Goal: Transaction & Acquisition: Purchase product/service

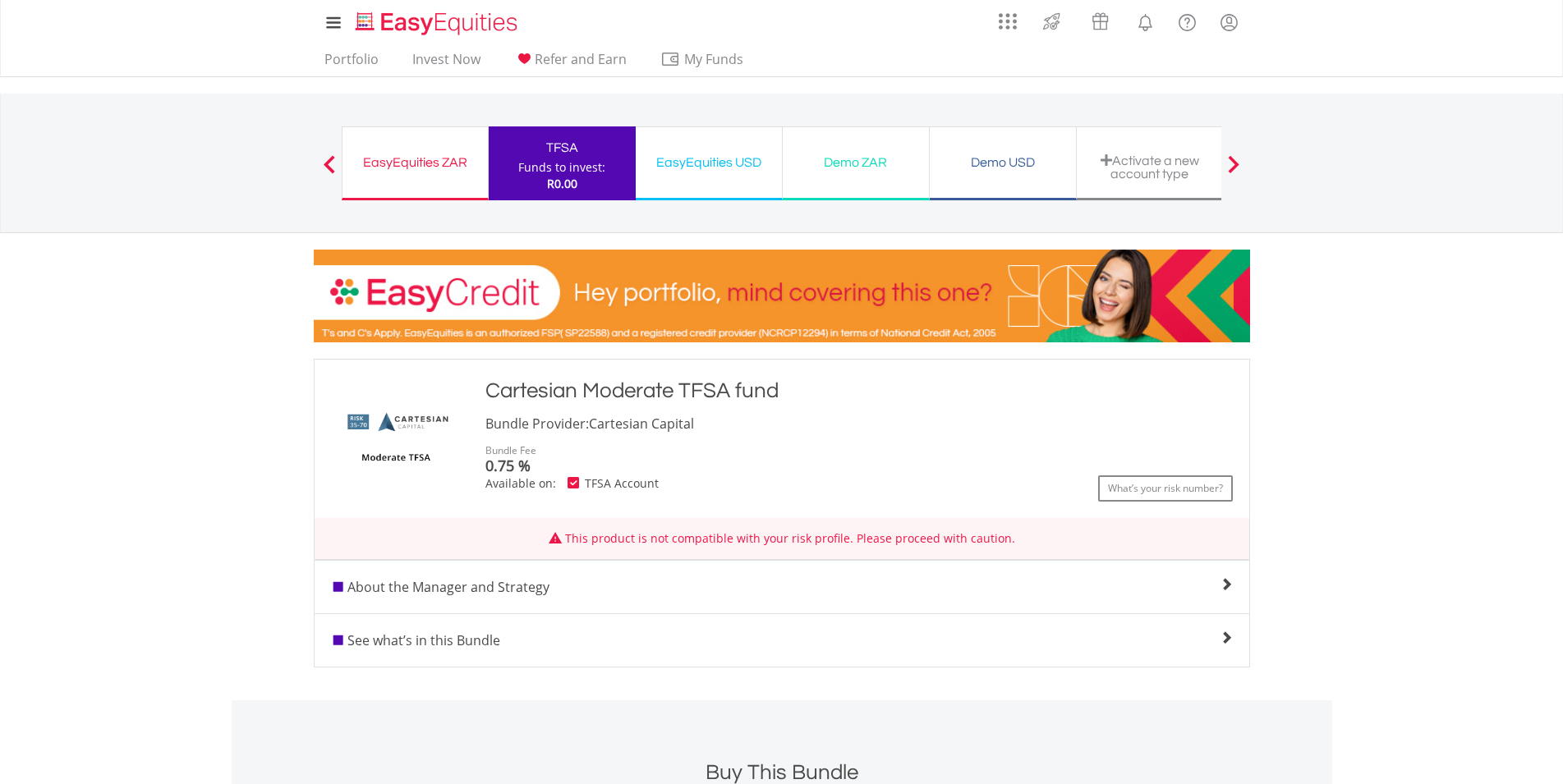
scroll to position [84, 0]
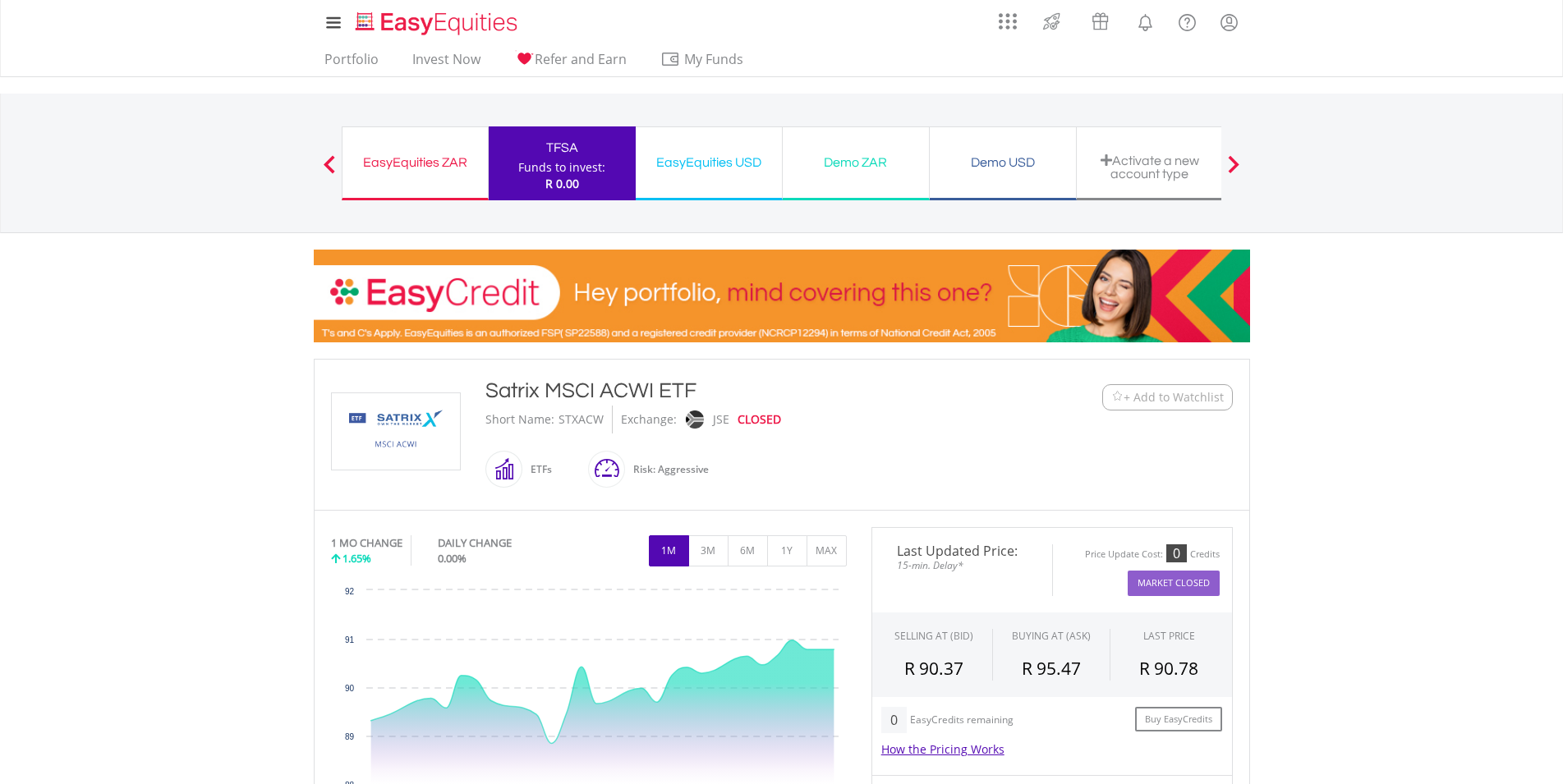
scroll to position [335, 0]
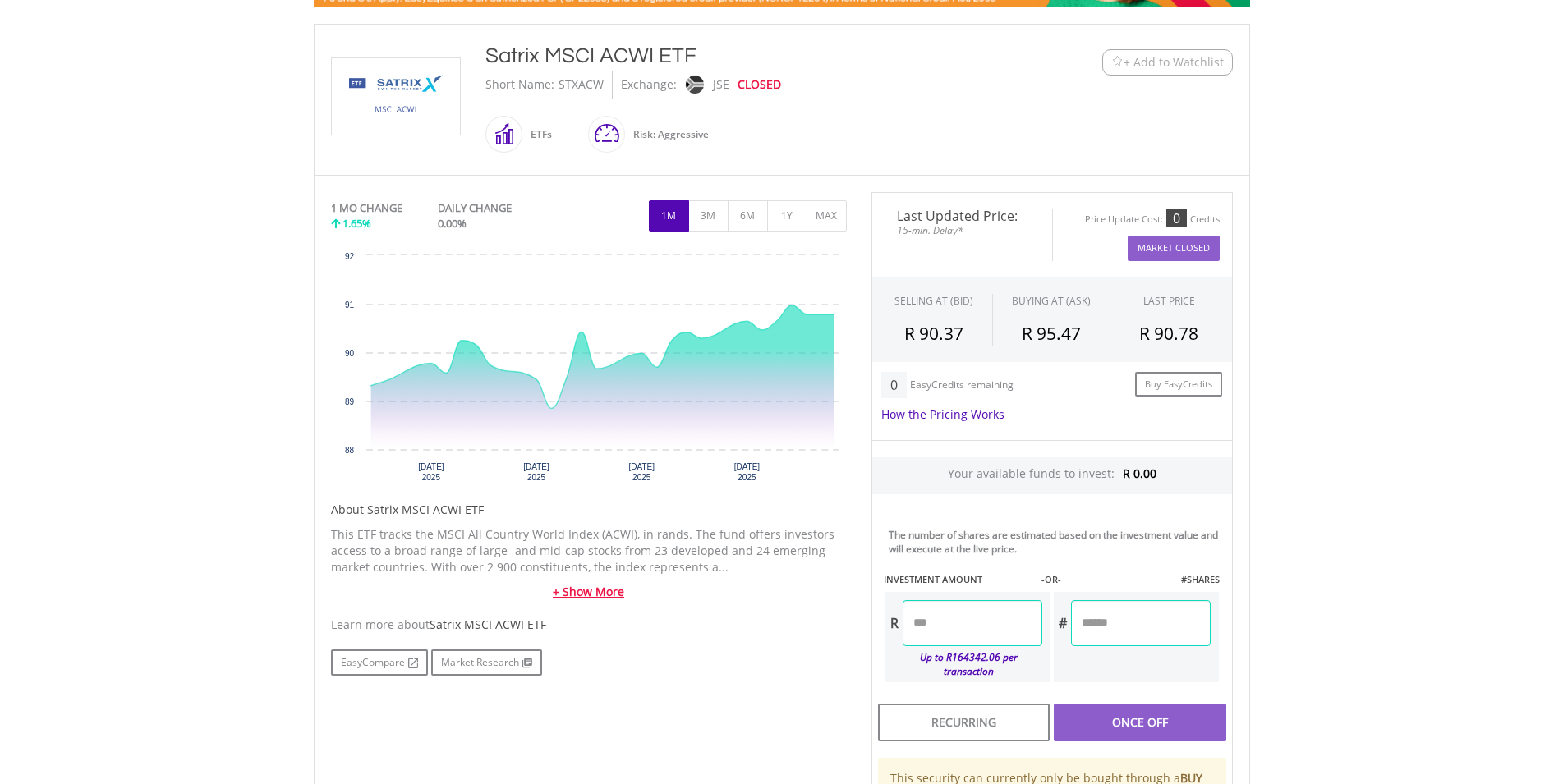
click at [610, 594] on link "+ Show More" at bounding box center [588, 593] width 515 height 17
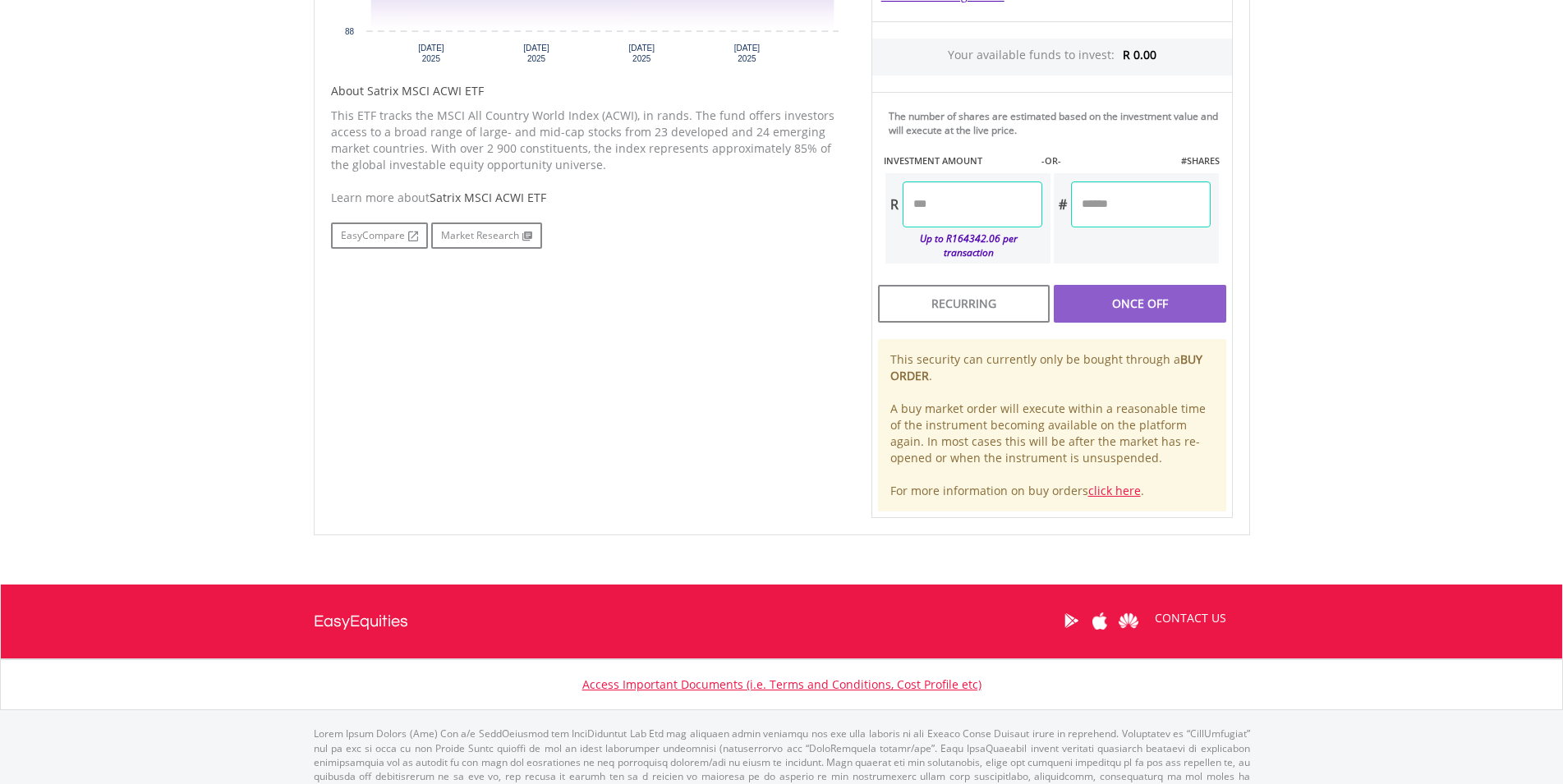
scroll to position [251, 0]
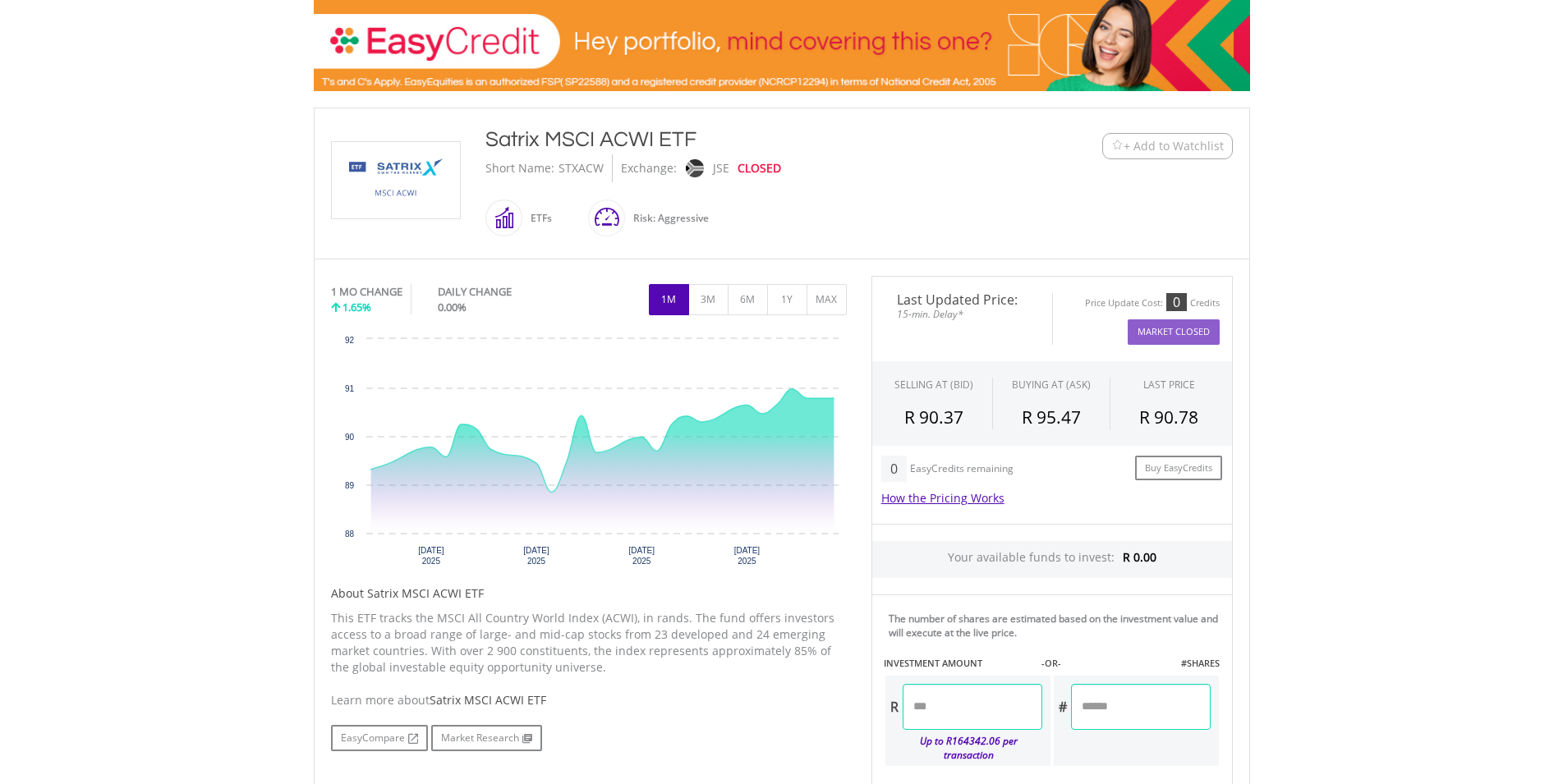
click at [436, 189] on img at bounding box center [395, 180] width 123 height 76
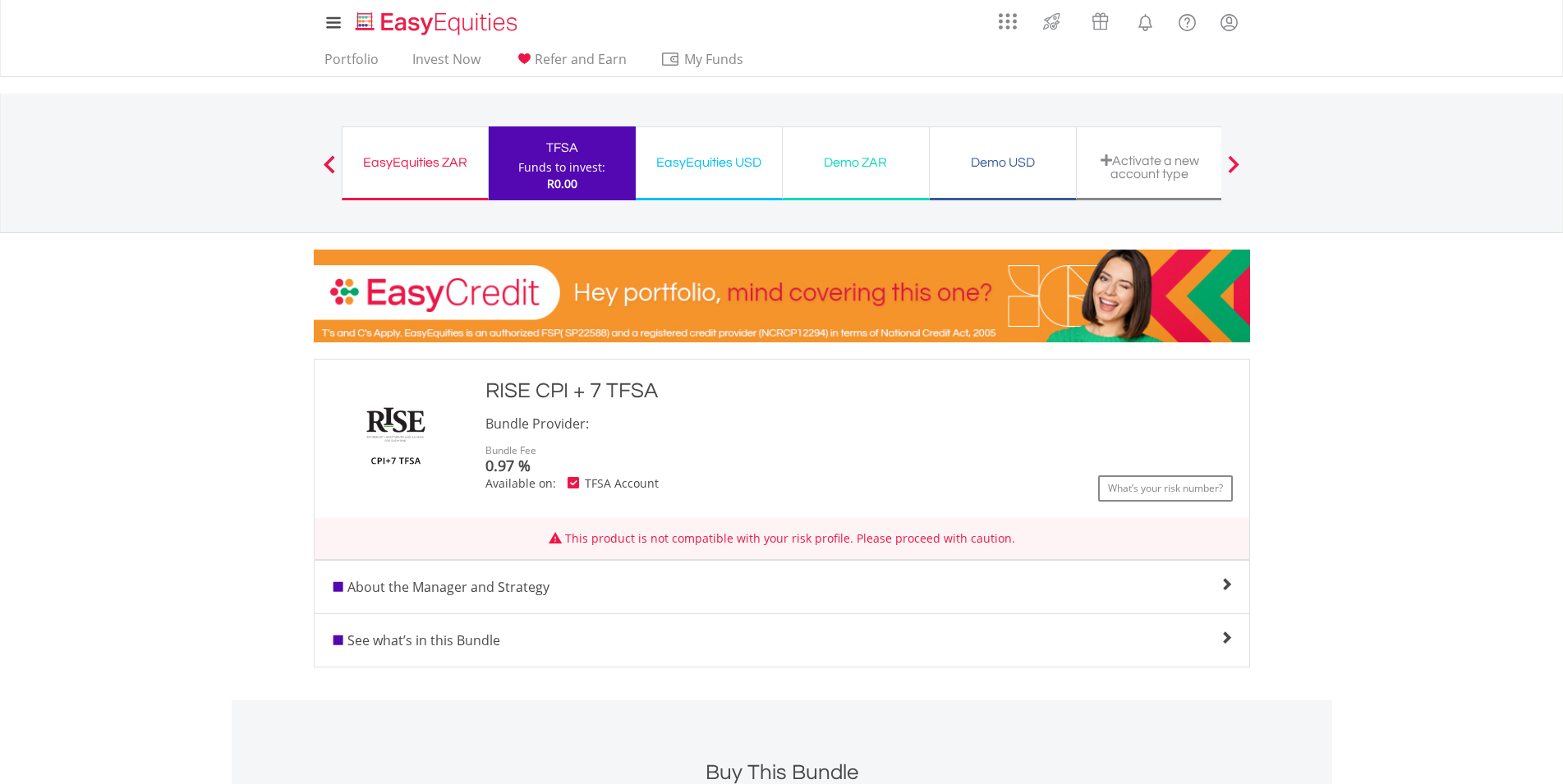
click at [572, 156] on div "TFSA" at bounding box center [562, 147] width 128 height 23
click at [581, 160] on div "Funds to invest:" at bounding box center [562, 168] width 87 height 17
click at [444, 31] on img "Home page" at bounding box center [438, 24] width 171 height 27
click at [443, 21] on img "Home page" at bounding box center [438, 24] width 171 height 27
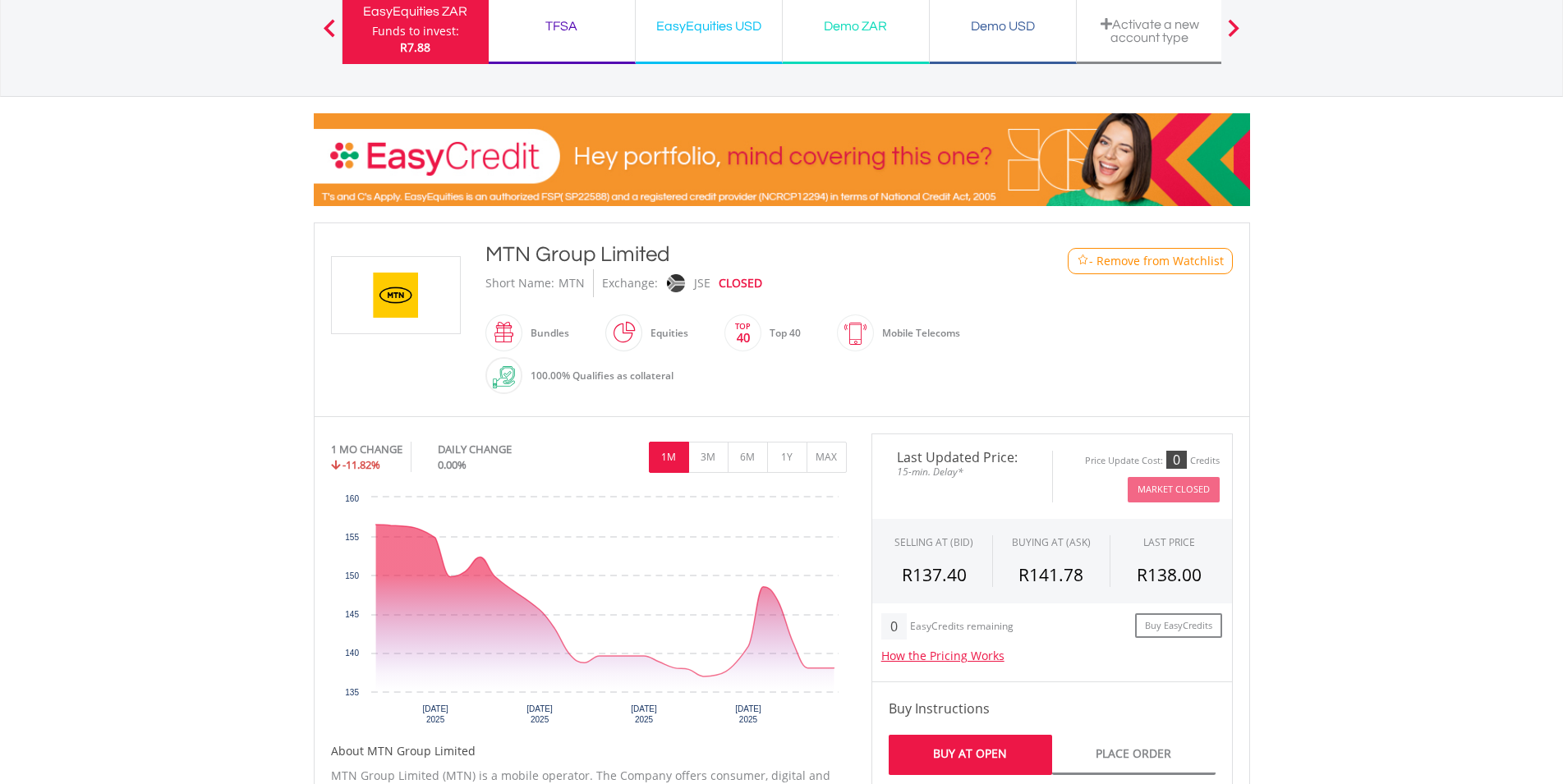
scroll to position [251, 0]
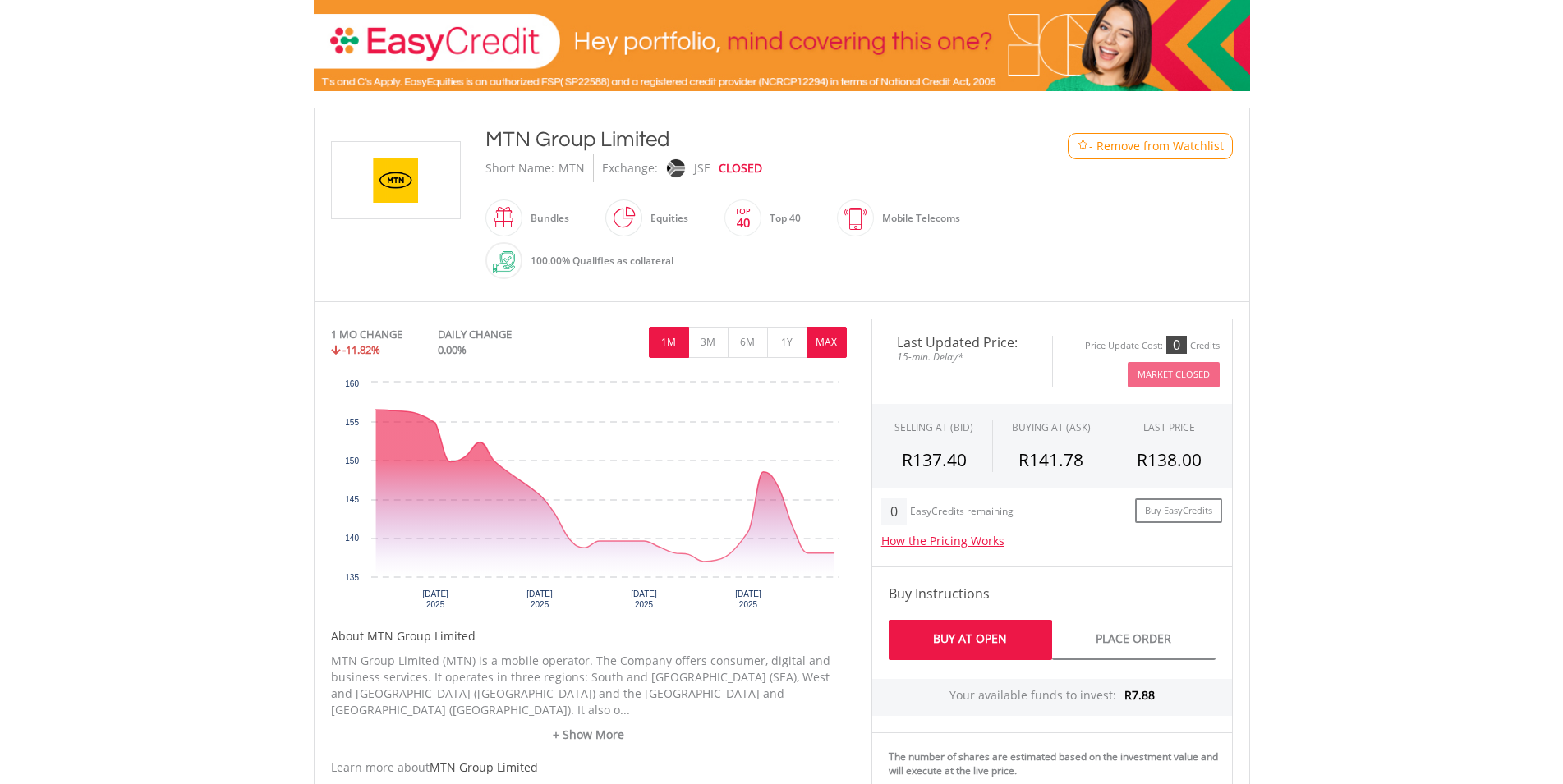
click at [818, 337] on button "MAX" at bounding box center [827, 342] width 40 height 31
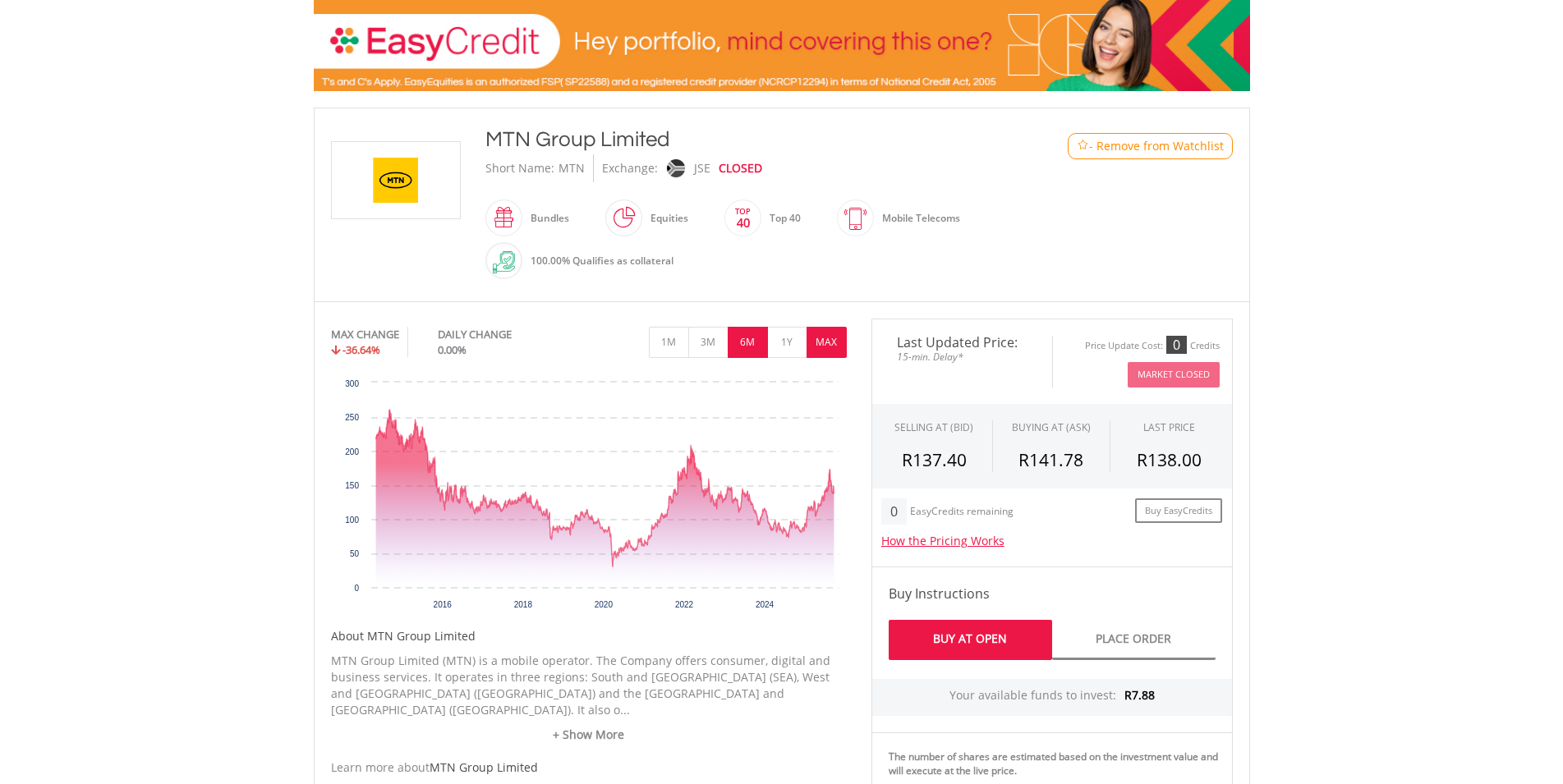
click at [742, 342] on button "6M" at bounding box center [748, 342] width 40 height 31
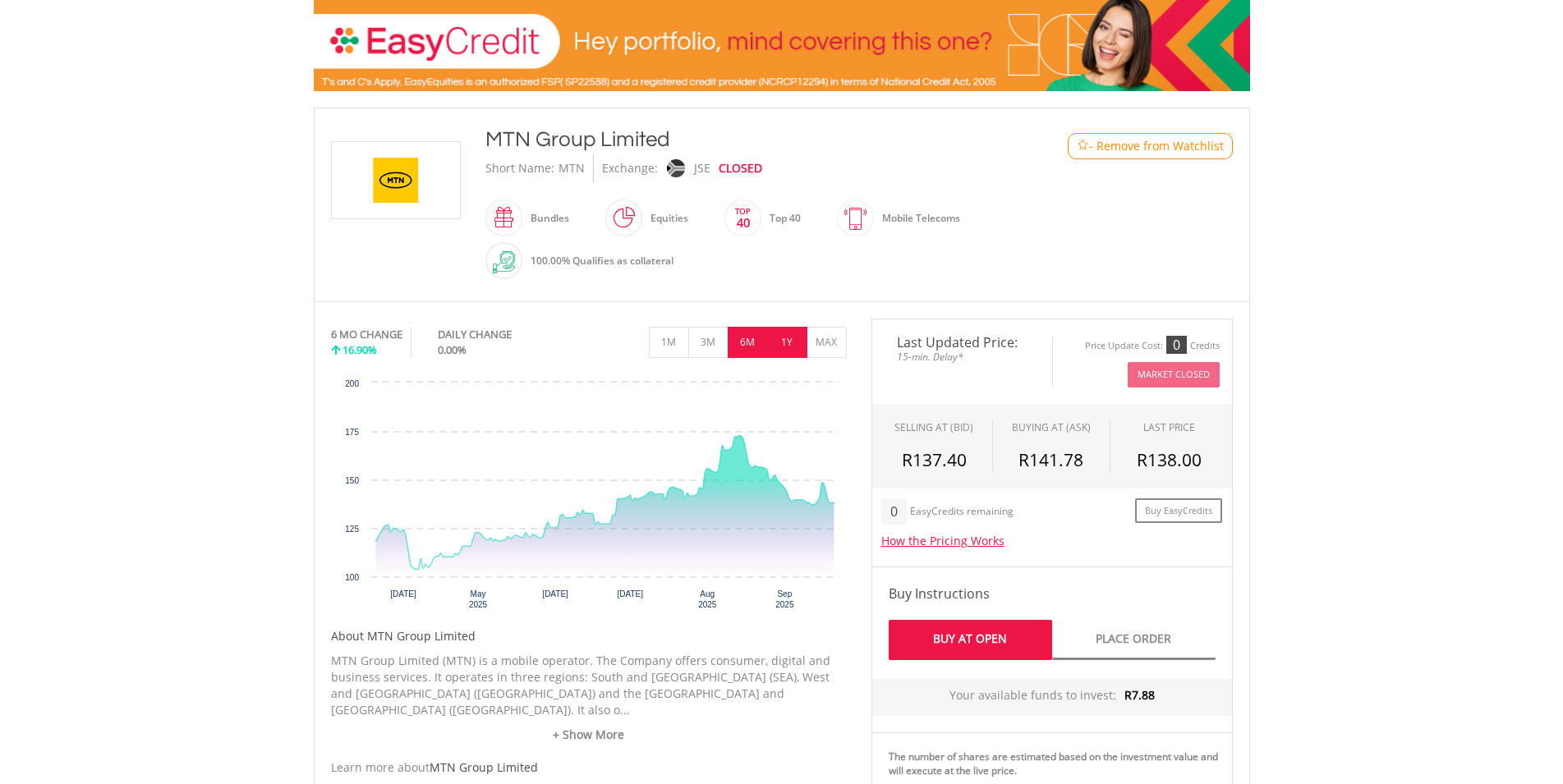
click at [785, 333] on button "1Y" at bounding box center [787, 342] width 40 height 31
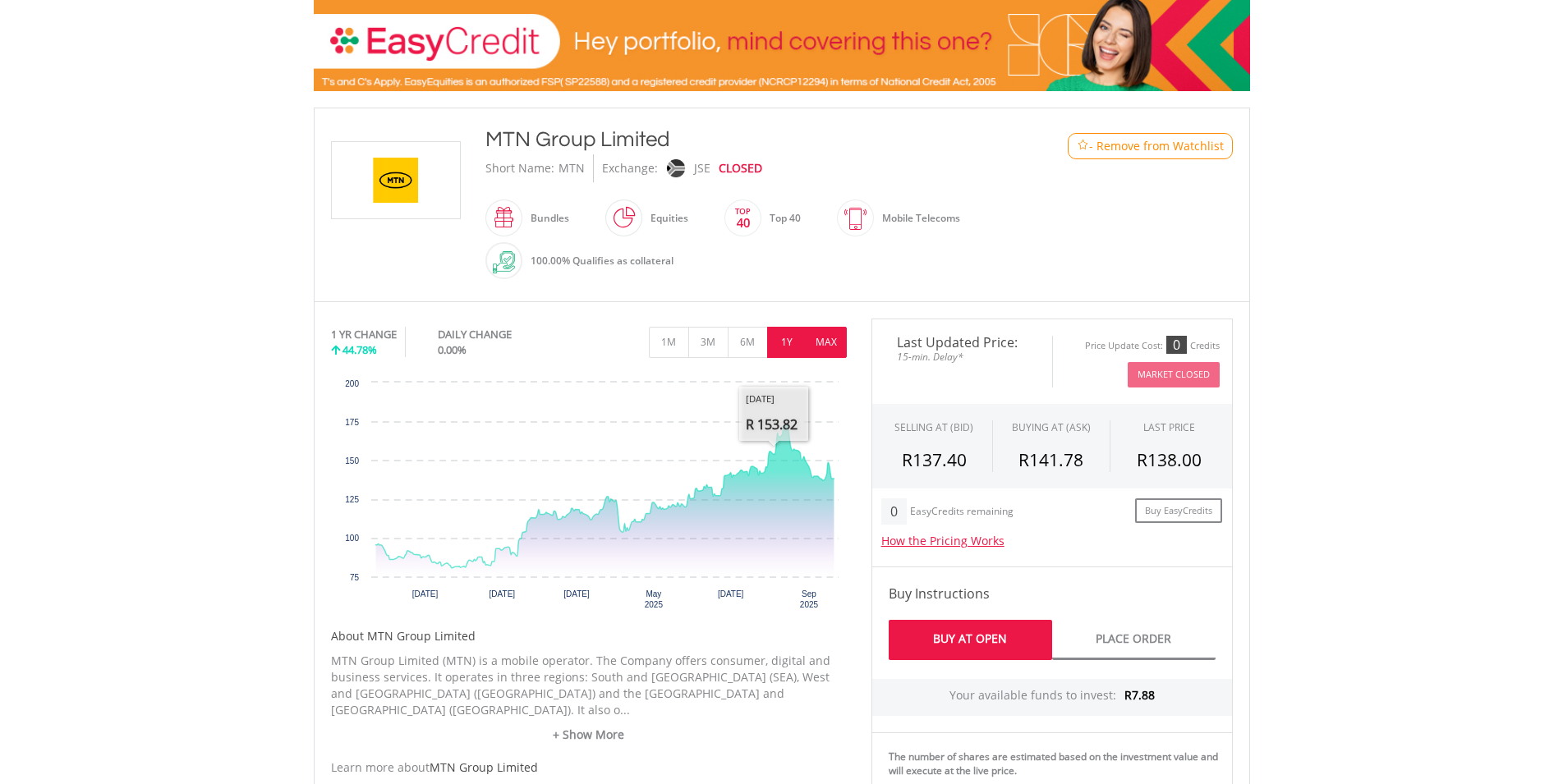
click at [822, 340] on button "MAX" at bounding box center [827, 342] width 40 height 31
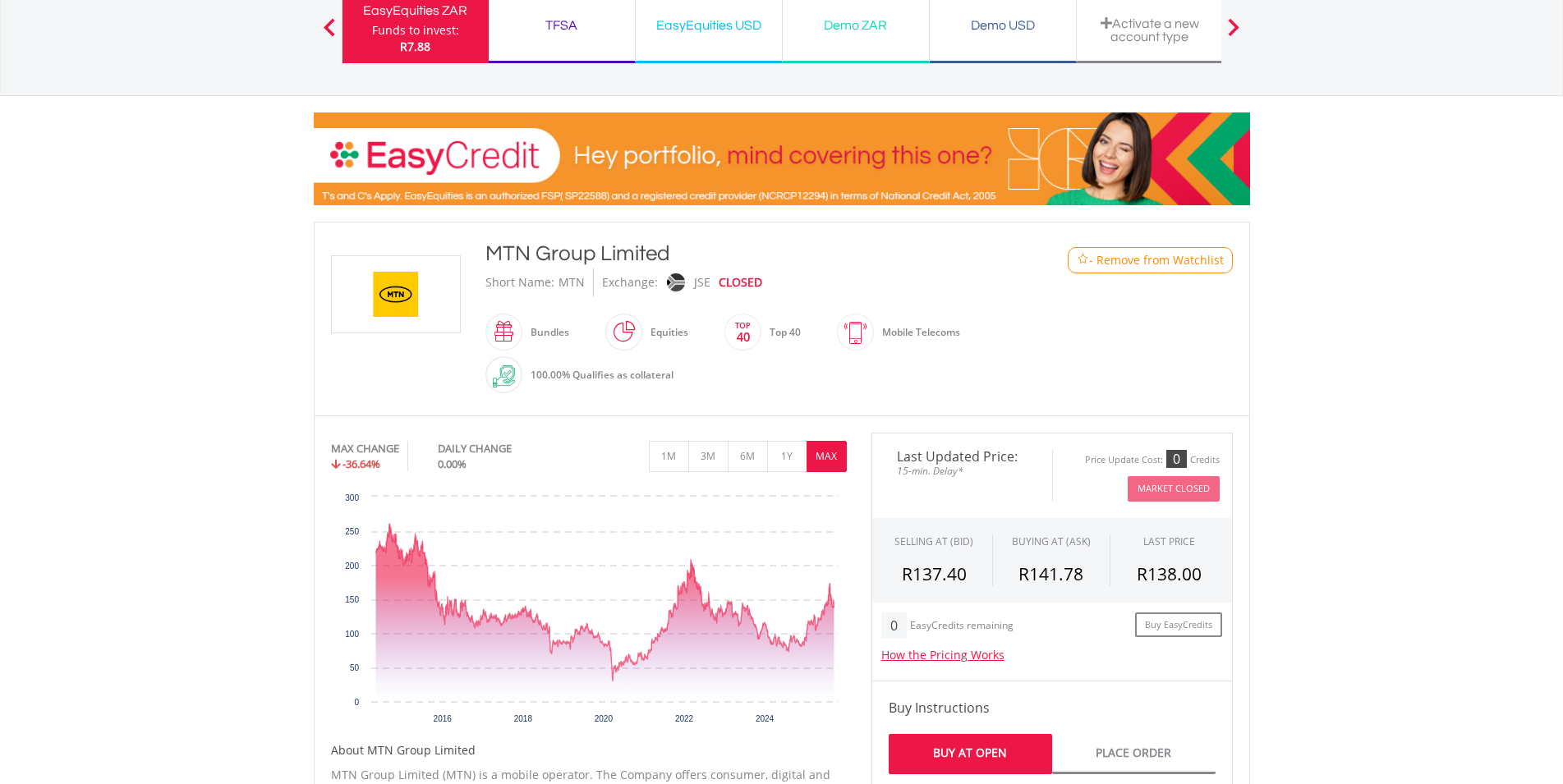
scroll to position [84, 0]
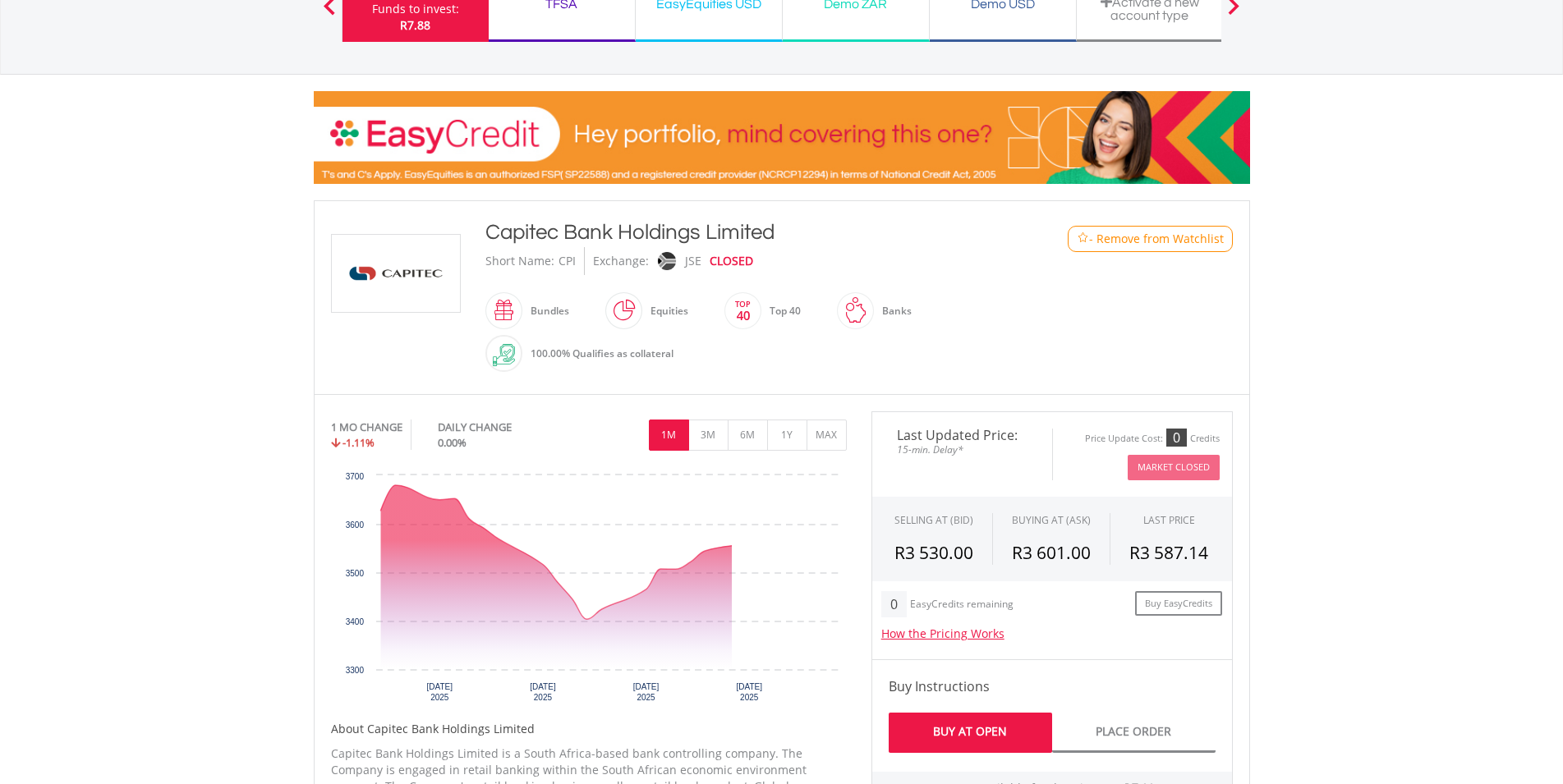
scroll to position [251, 0]
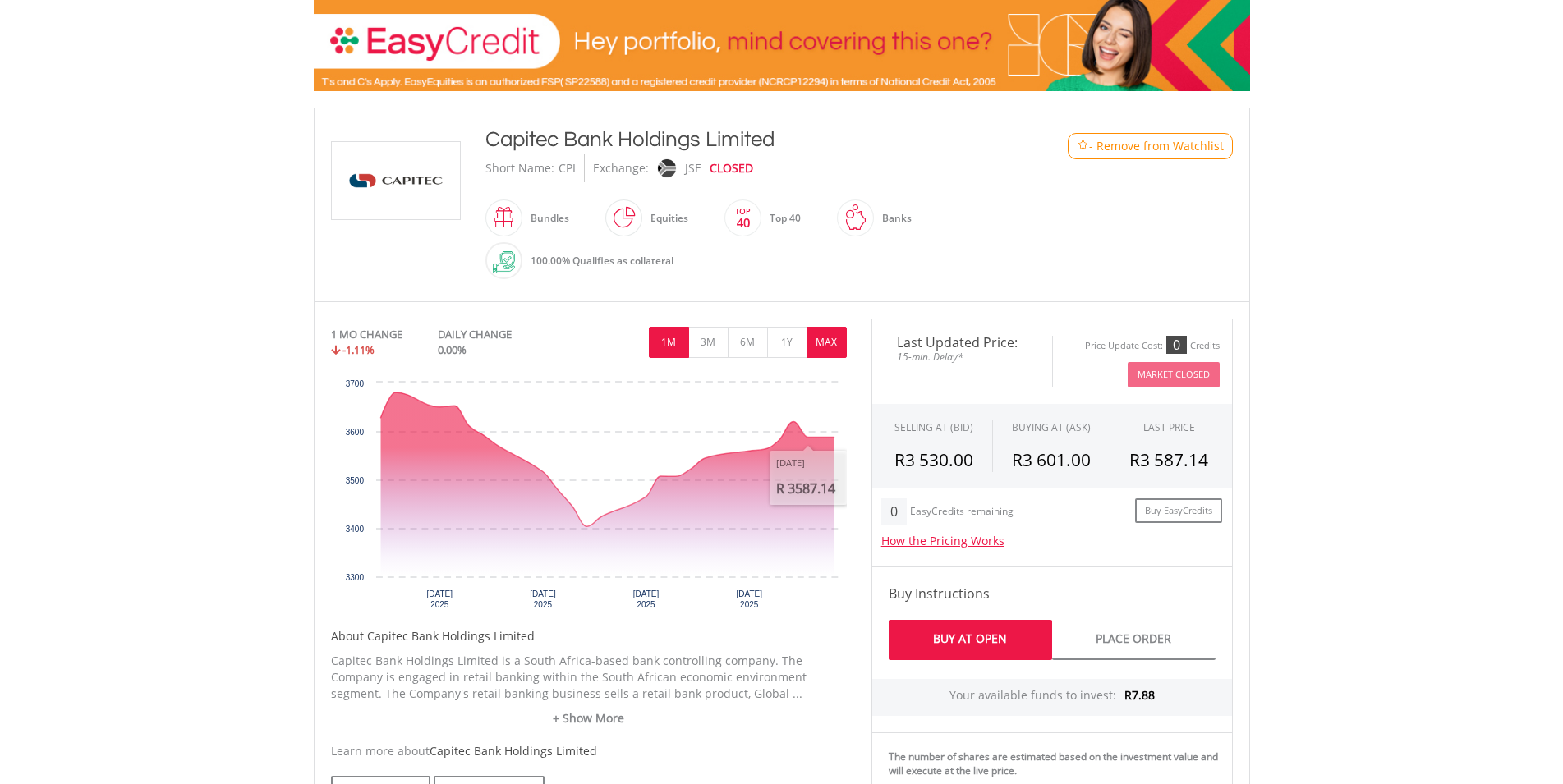
click at [829, 337] on button "MAX" at bounding box center [827, 342] width 40 height 31
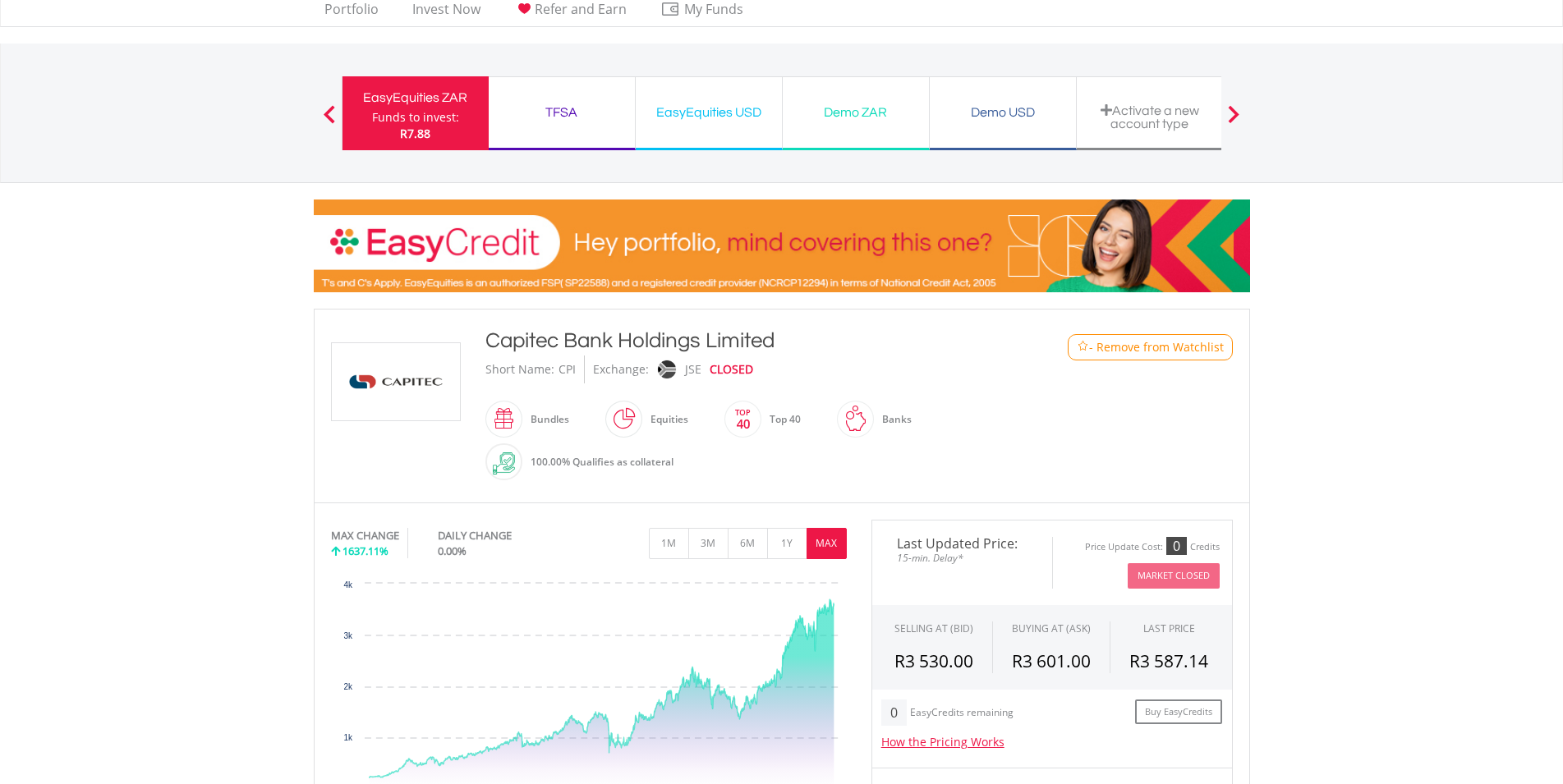
scroll to position [0, 0]
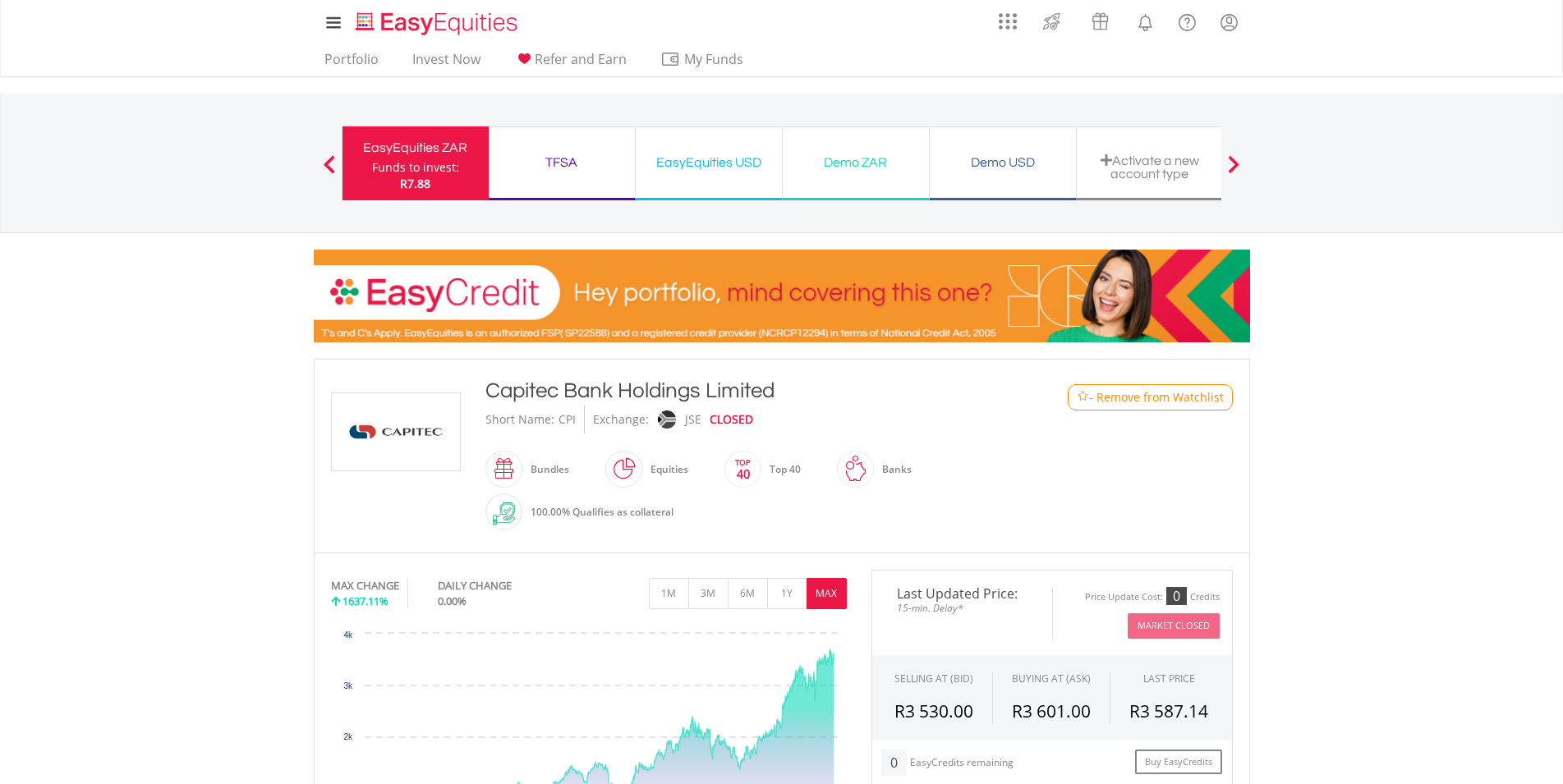
click at [514, 151] on div "TFSA" at bounding box center [562, 162] width 127 height 23
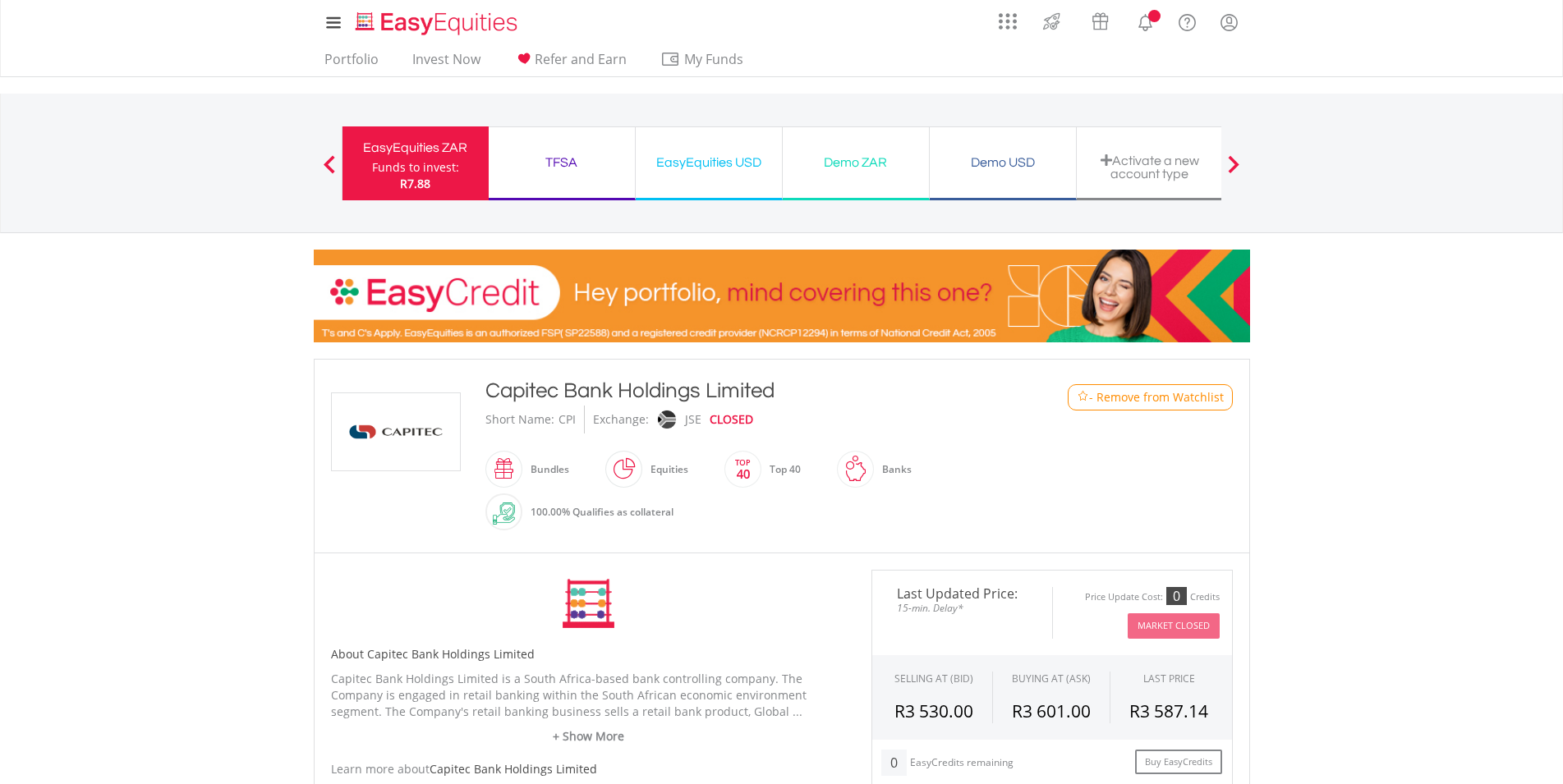
click at [557, 180] on div "TFSA Funds to invest: R7.88" at bounding box center [562, 164] width 147 height 74
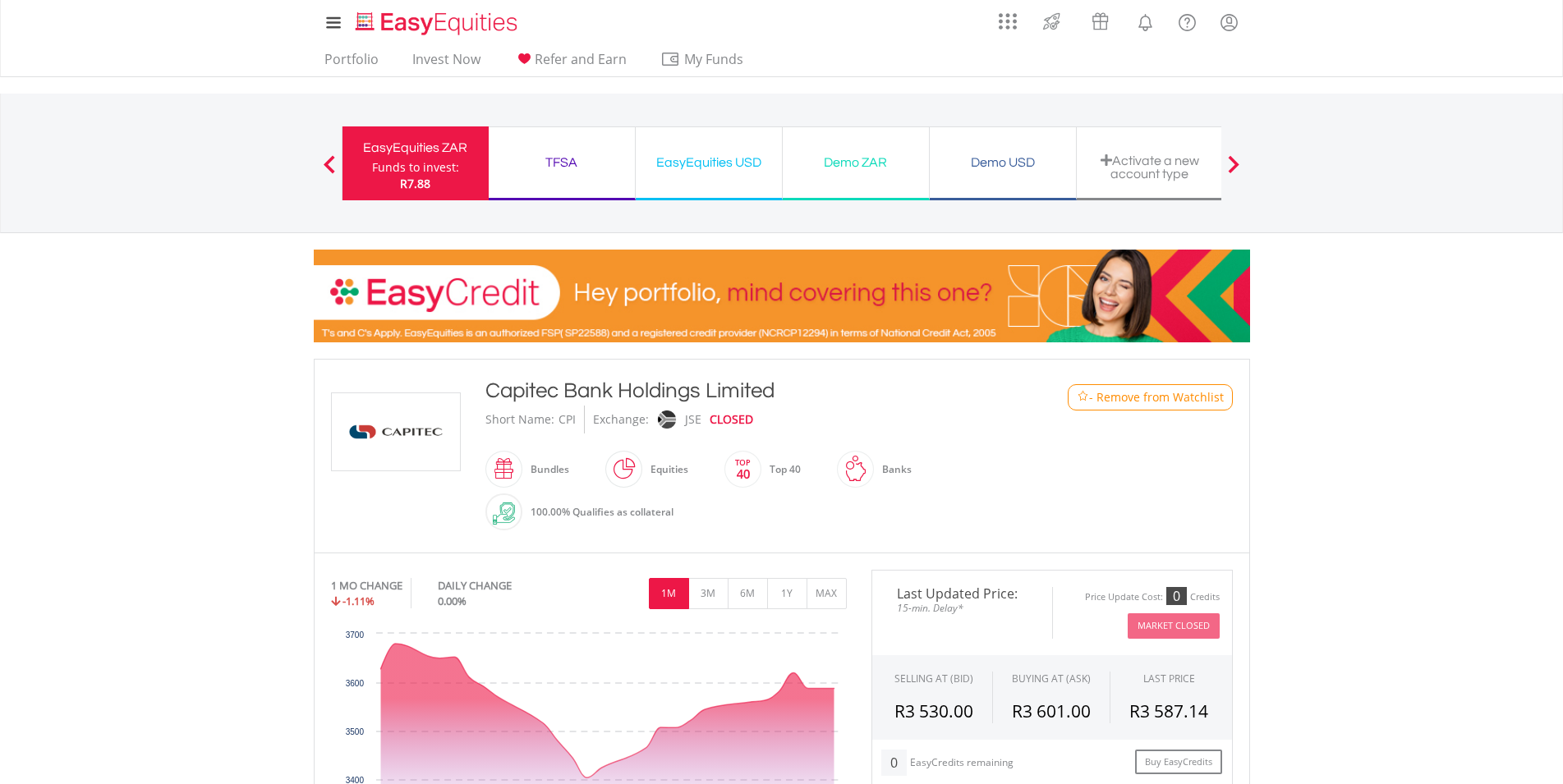
click at [389, 167] on div "Funds to invest:" at bounding box center [416, 168] width 87 height 17
click at [442, 24] on img "Home page" at bounding box center [438, 24] width 171 height 27
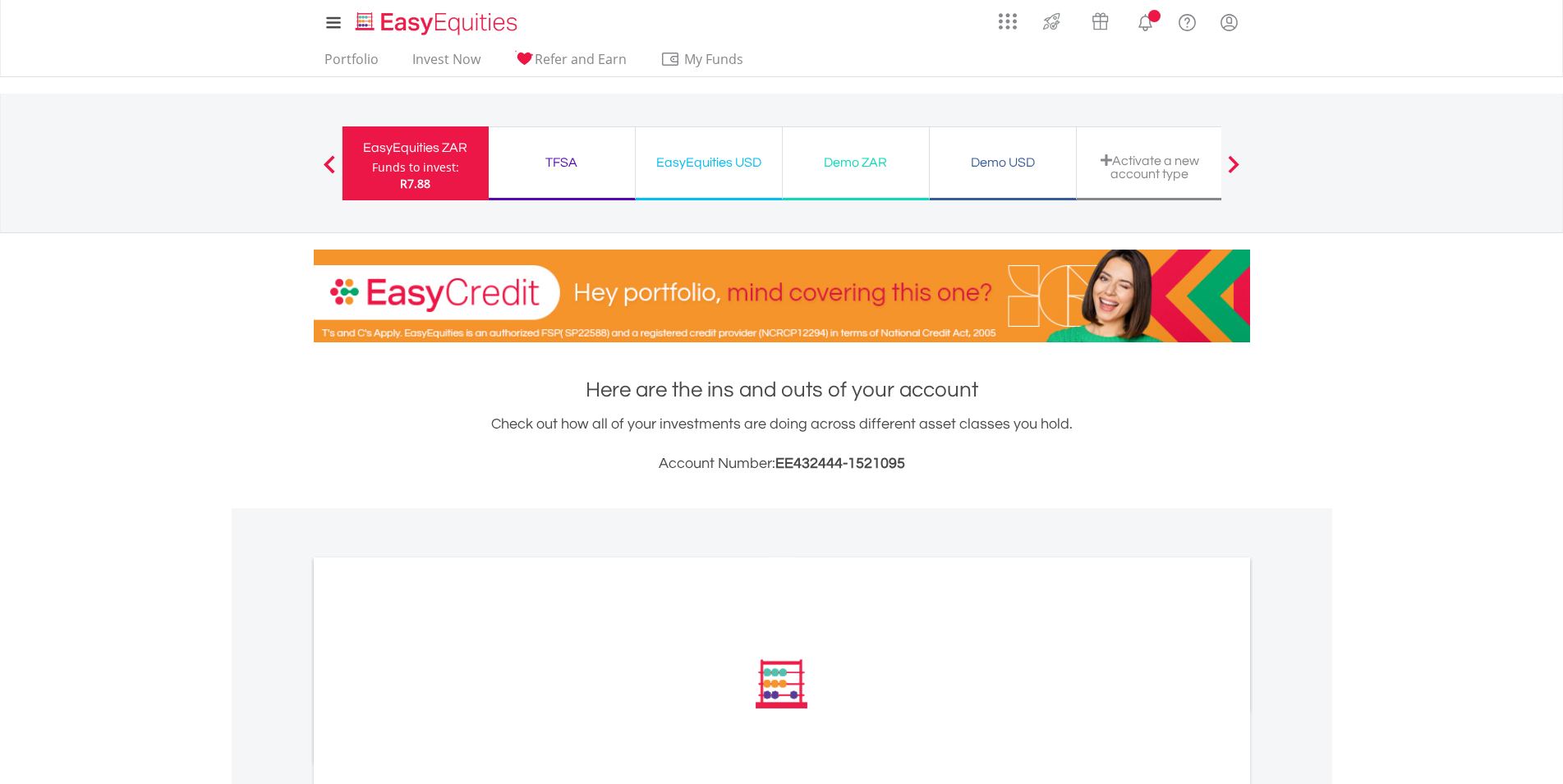
click at [567, 169] on div "TFSA" at bounding box center [562, 162] width 127 height 23
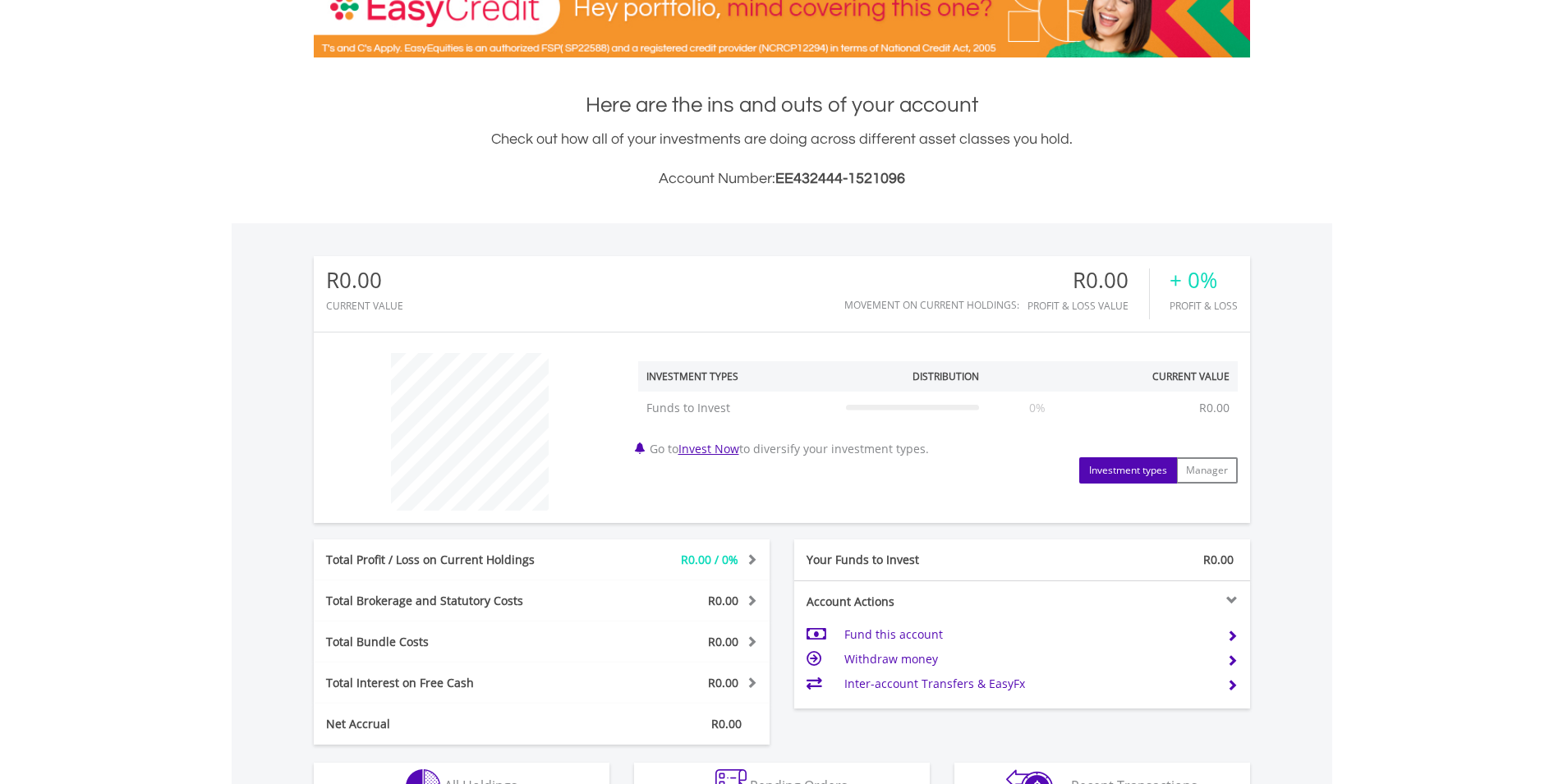
scroll to position [335, 0]
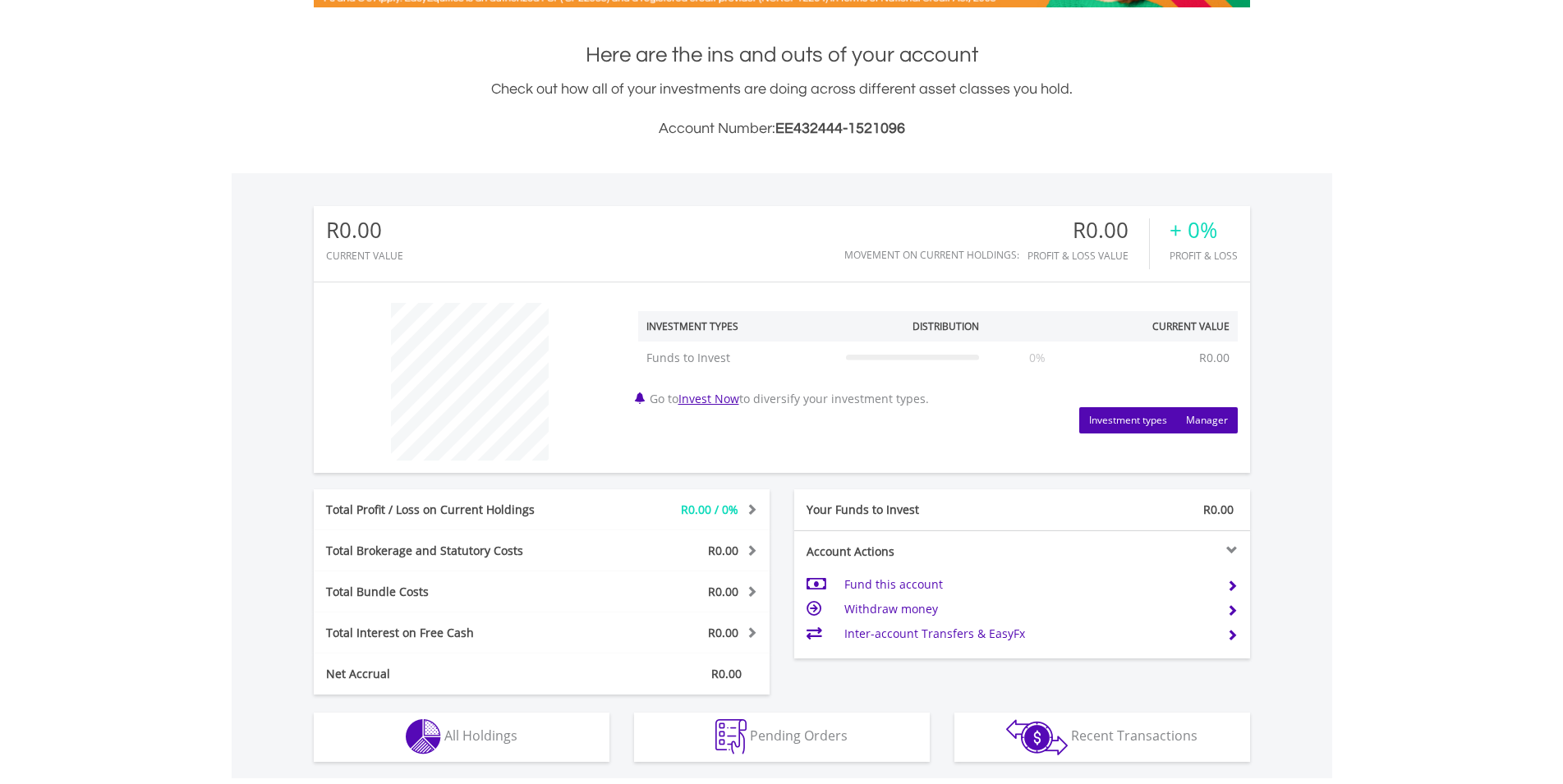
click at [1205, 416] on button "Manager" at bounding box center [1206, 420] width 61 height 26
click at [711, 396] on link "Invest Now" at bounding box center [708, 399] width 60 height 16
